Goal: Navigation & Orientation: Find specific page/section

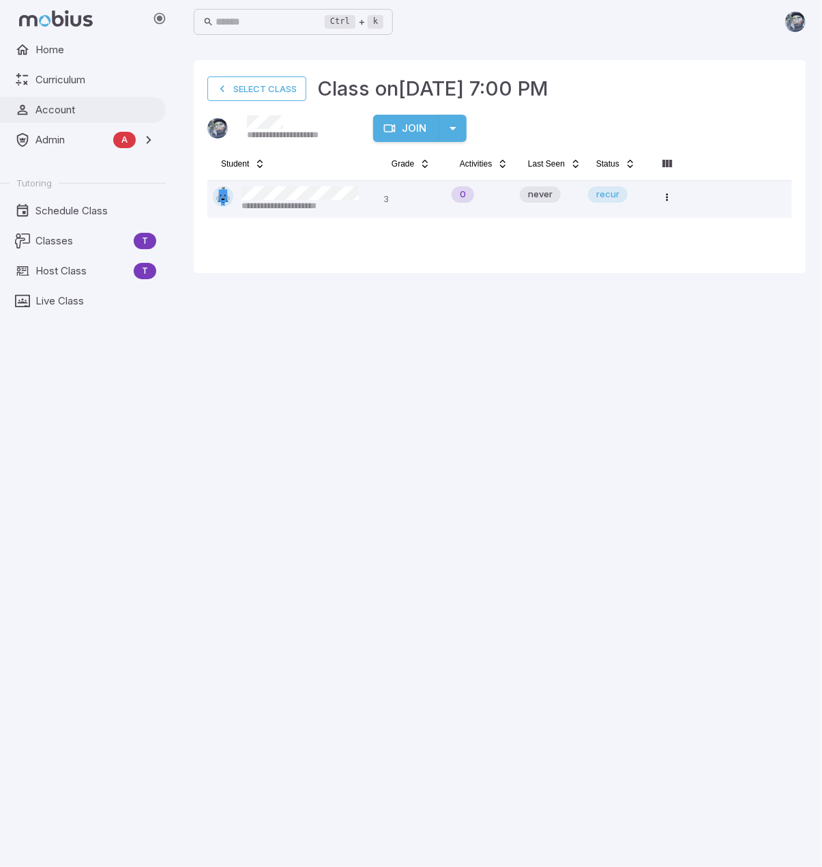
click at [72, 111] on span "Account" at bounding box center [95, 109] width 121 height 15
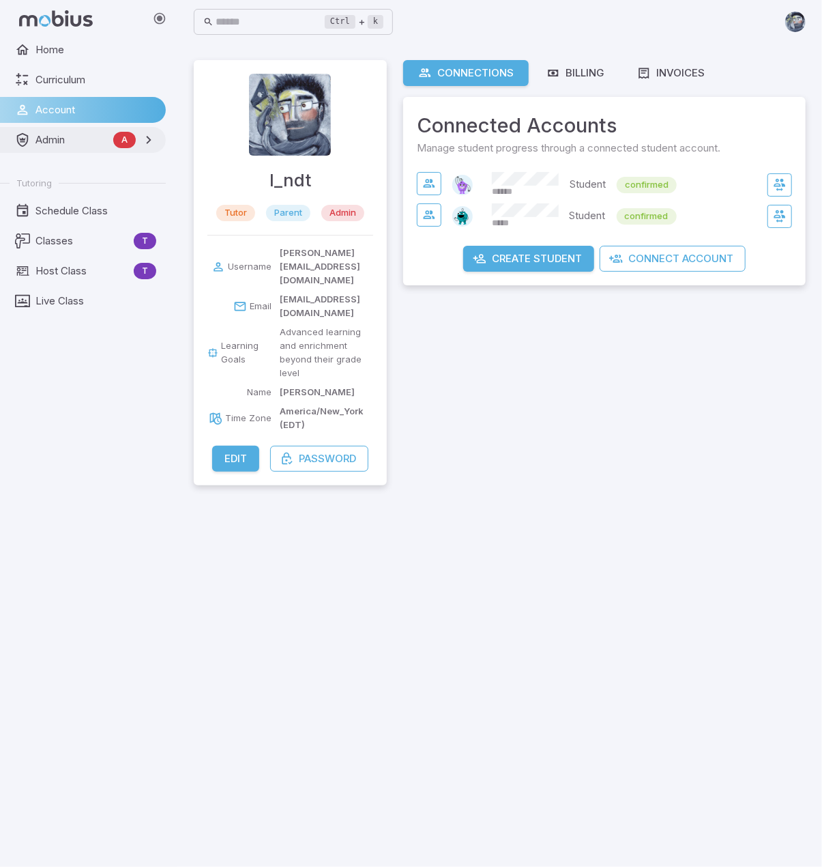
click at [77, 134] on span "Admin" at bounding box center [71, 139] width 72 height 15
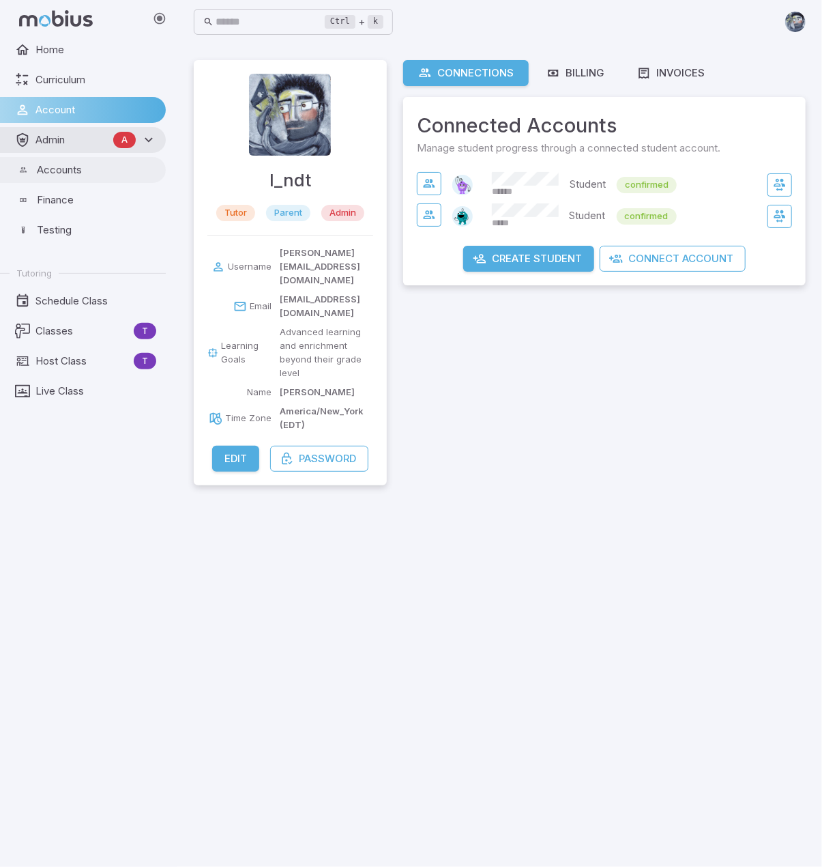
click at [76, 177] on span "Accounts" at bounding box center [96, 169] width 119 height 15
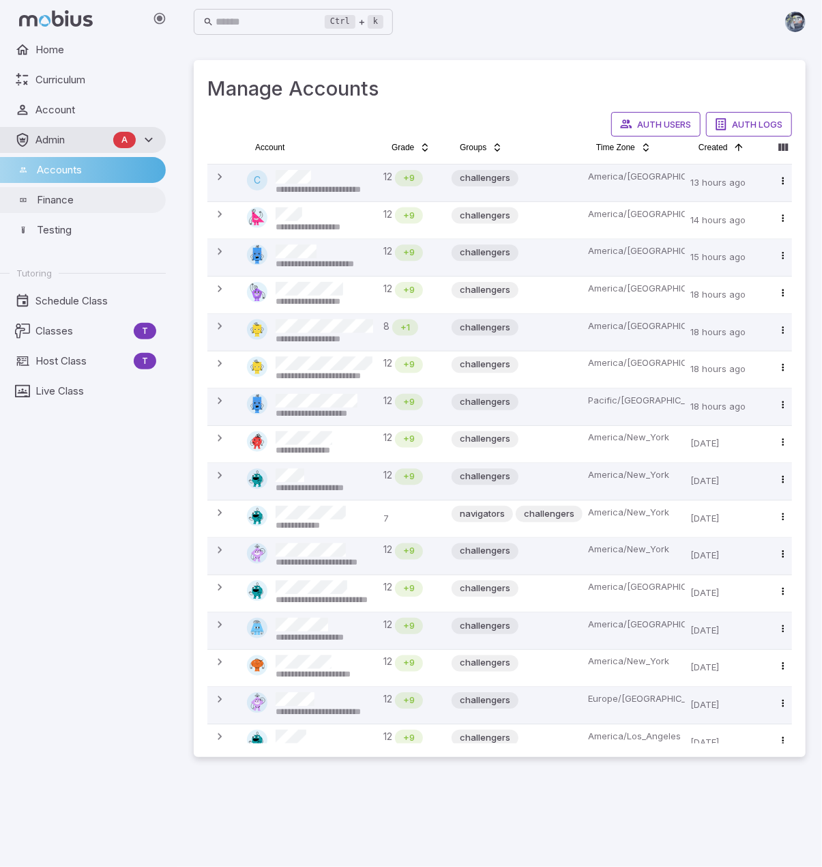
click at [91, 201] on span "Finance" at bounding box center [96, 199] width 119 height 15
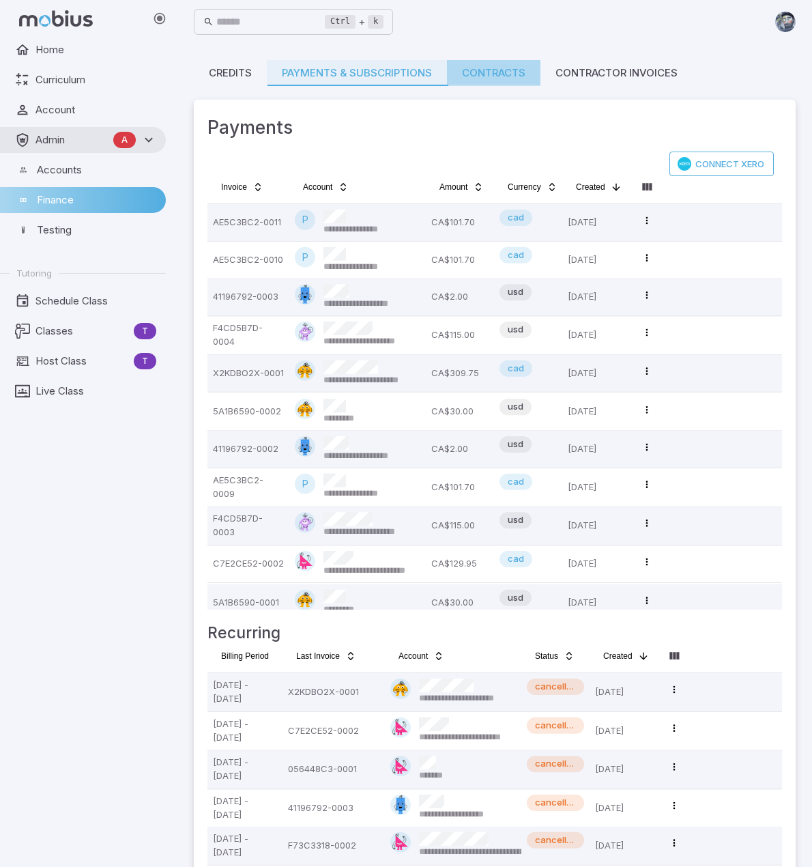
click at [506, 81] on link "Contracts" at bounding box center [493, 73] width 93 height 26
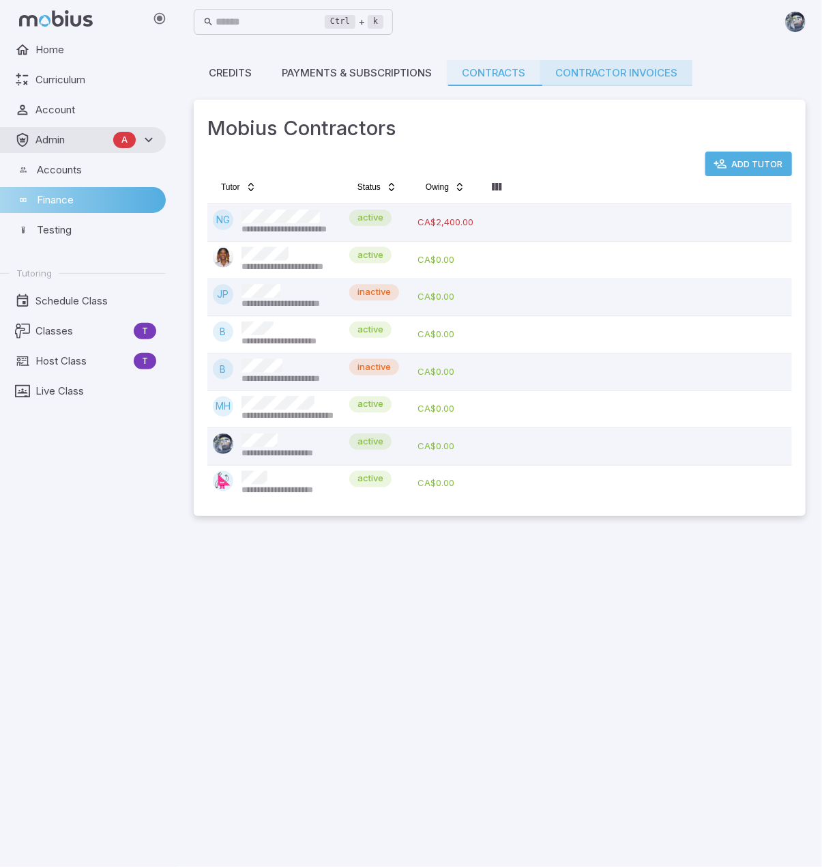
click at [618, 74] on link "Contractor Invoices" at bounding box center [616, 73] width 152 height 26
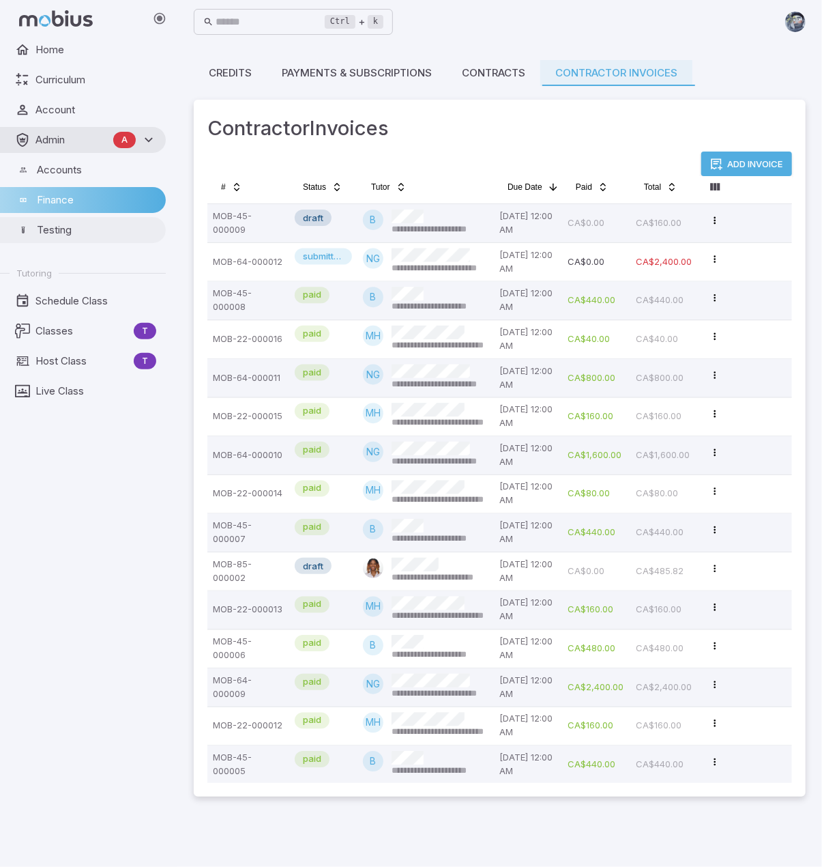
click at [68, 232] on span "Testing" at bounding box center [96, 229] width 119 height 15
